Goal: Navigation & Orientation: Find specific page/section

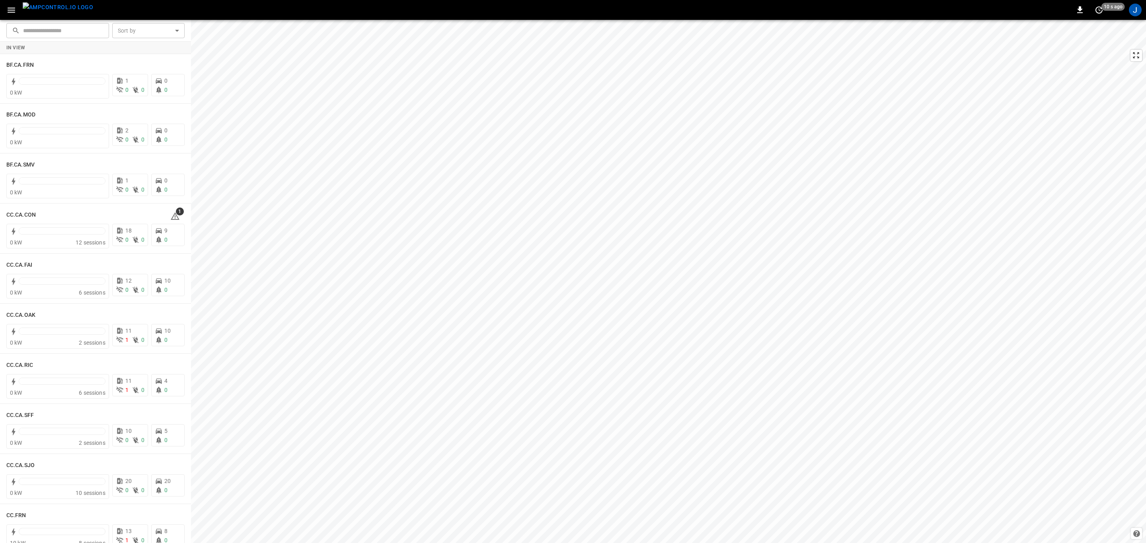
click at [15, 7] on icon "button" at bounding box center [11, 10] width 10 height 10
